Goal: Information Seeking & Learning: Learn about a topic

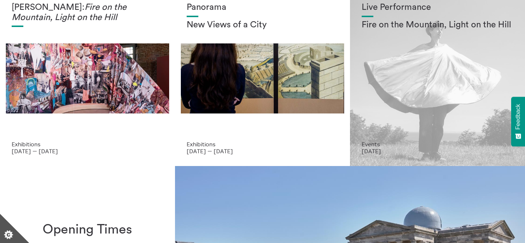
scroll to position [48, 0]
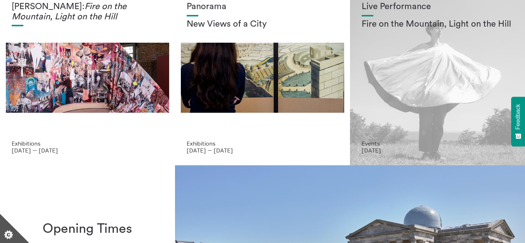
click at [418, 59] on div "Live Performance Fire on the Mountain, Light on the Hill" at bounding box center [438, 71] width 152 height 138
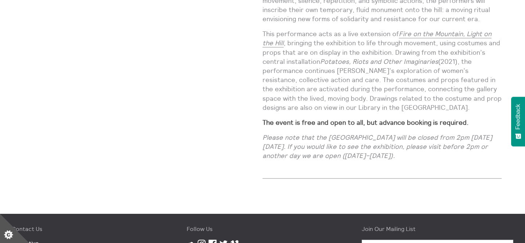
scroll to position [543, 0]
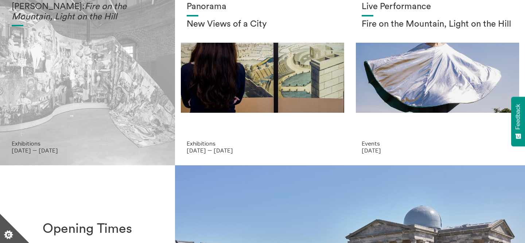
click at [129, 56] on div "Mercedes Azpilicueta: Fire on the Mountain, Light on the Hill" at bounding box center [88, 71] width 152 height 138
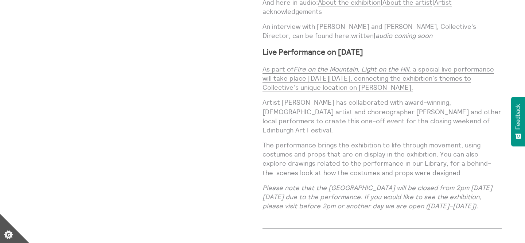
scroll to position [853, 0]
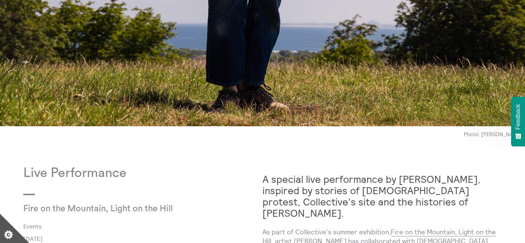
scroll to position [519, 0]
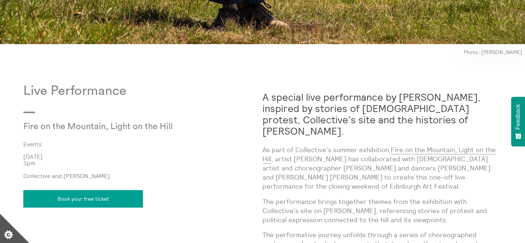
click at [333, 121] on strong "A special live performance by Mercedes Azpilicueta, inspired by stories of fema…" at bounding box center [371, 114] width 218 height 46
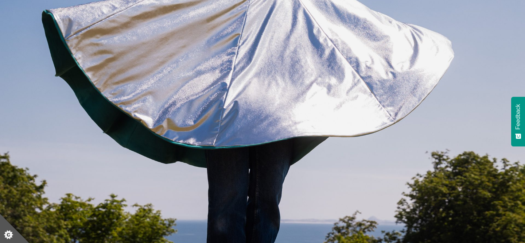
scroll to position [0, 0]
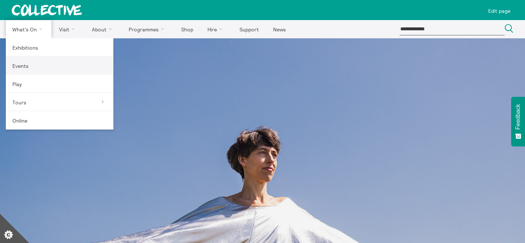
click at [30, 65] on link "Events" at bounding box center [60, 65] width 108 height 18
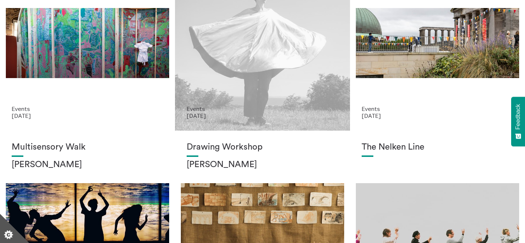
scroll to position [106, 0]
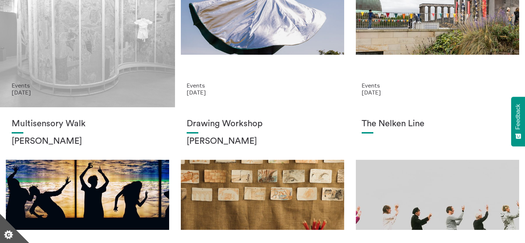
click at [93, 55] on div "Audio-described Tour Fire on the Mountain, Light on the Hill" at bounding box center [88, 13] width 152 height 138
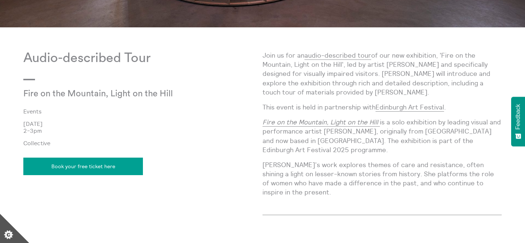
scroll to position [356, 0]
